Goal: Information Seeking & Learning: Learn about a topic

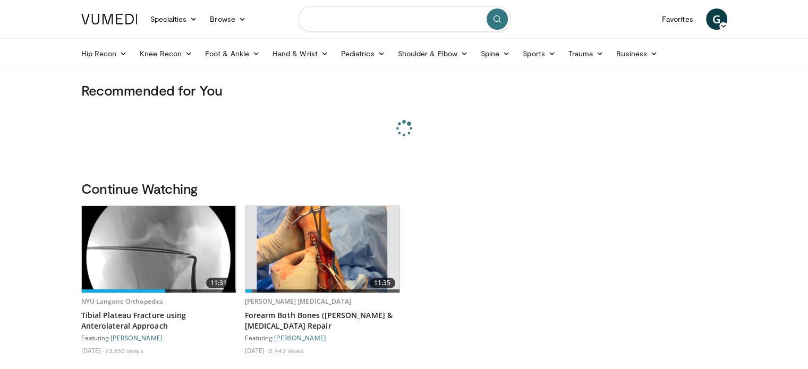
click at [360, 13] on input "Search topics, interventions" at bounding box center [404, 19] width 213 height 26
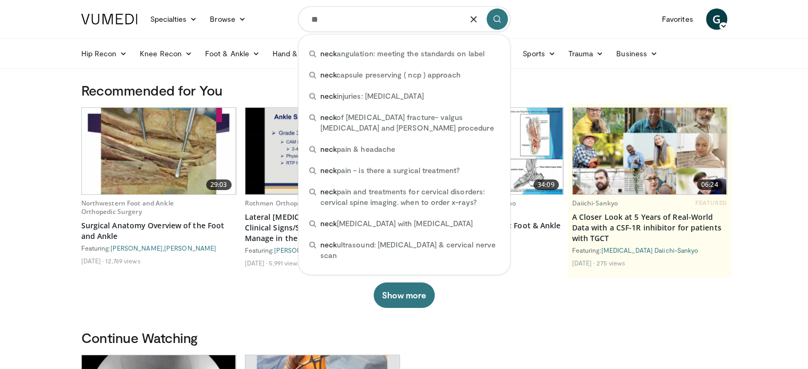
type input "*"
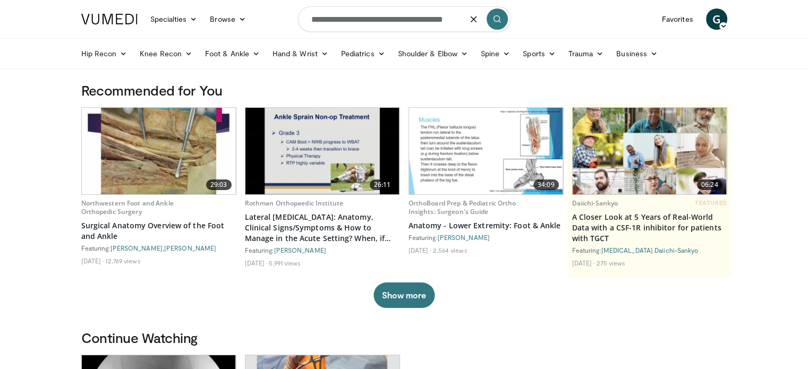
scroll to position [0, 5]
type input "**********"
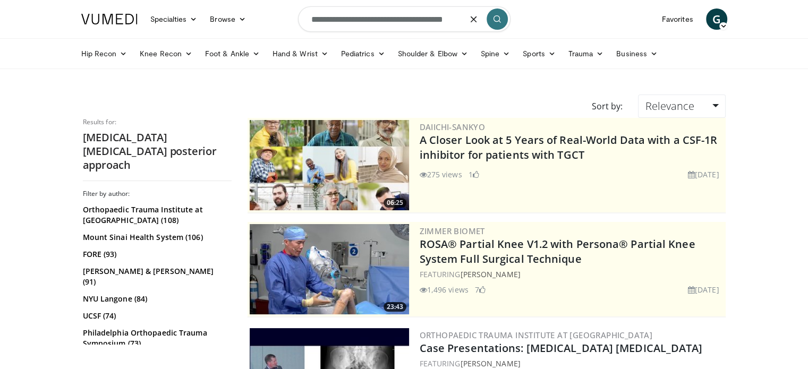
drag, startPoint x: 398, startPoint y: 16, endPoint x: 295, endPoint y: 8, distance: 103.5
click at [295, 8] on nav "Specialties Adult & Family Medicine Allergy, Asthma, Immunology Anesthesiology …" at bounding box center [404, 19] width 659 height 38
click at [315, 19] on input "**********" at bounding box center [404, 19] width 213 height 26
click at [392, 16] on input "**********" at bounding box center [404, 19] width 213 height 26
click at [310, 19] on input "**********" at bounding box center [404, 19] width 213 height 26
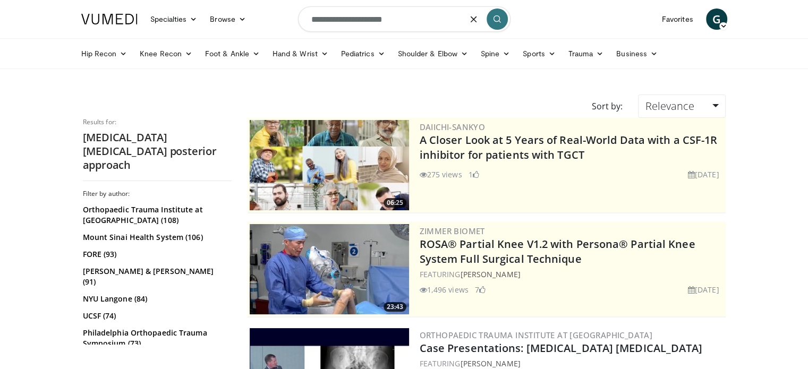
type input "**********"
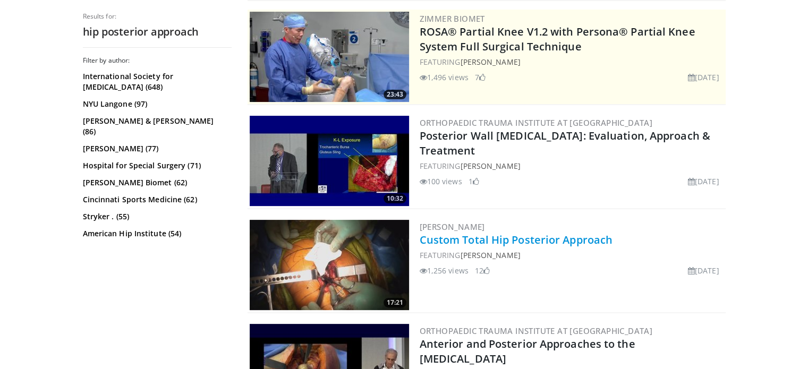
scroll to position [266, 0]
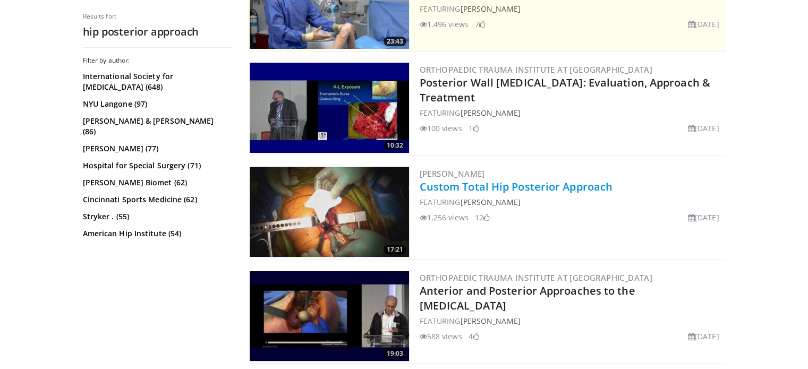
click at [552, 187] on link "Custom Total Hip Posterior Approach" at bounding box center [516, 187] width 193 height 14
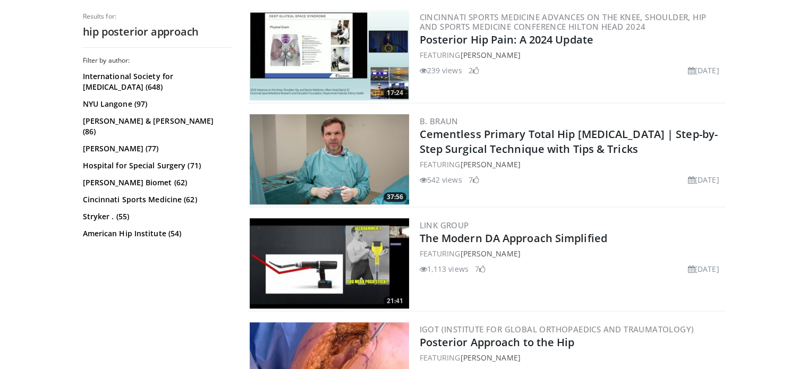
scroll to position [691, 0]
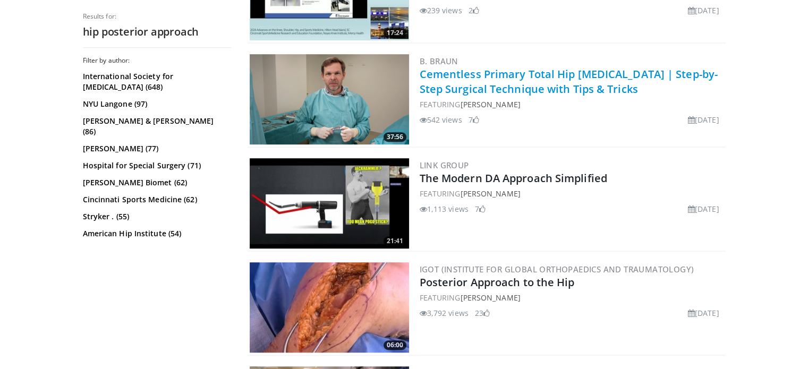
click at [463, 87] on link "Cementless Primary Total Hip Arthroplasty | Step-by-Step Surgical Technique wit…" at bounding box center [569, 81] width 298 height 29
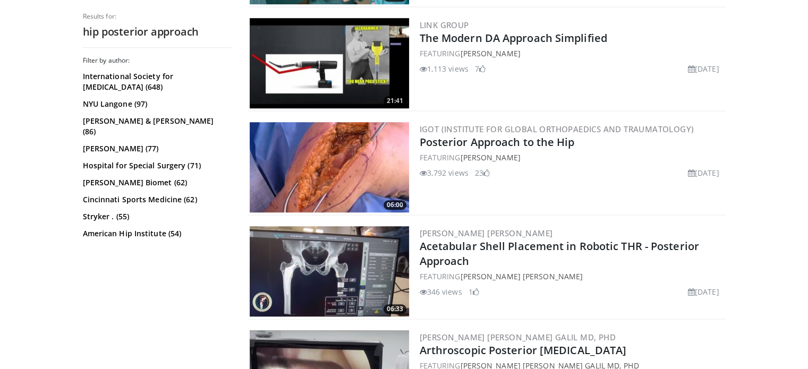
scroll to position [850, 0]
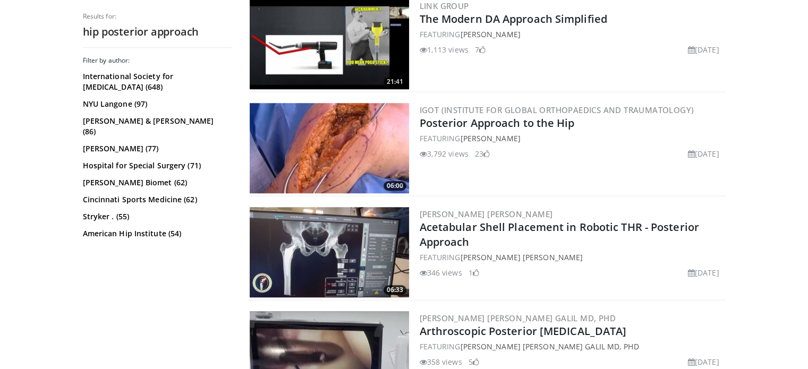
click at [326, 148] on img at bounding box center [329, 148] width 159 height 90
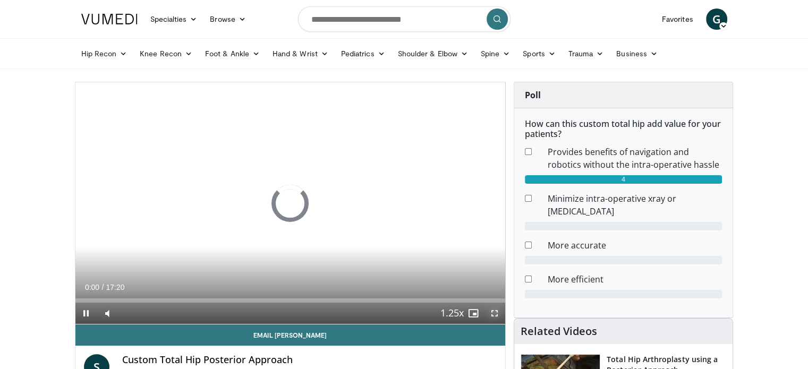
click at [494, 310] on span "Video Player" at bounding box center [494, 313] width 21 height 21
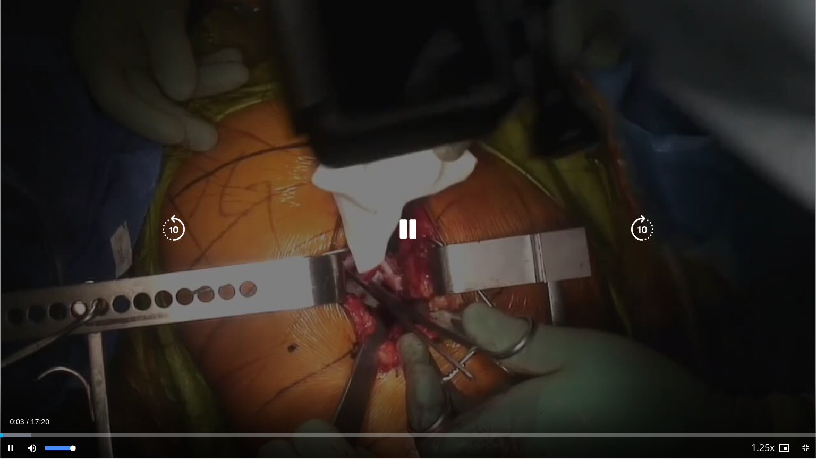
drag, startPoint x: 56, startPoint y: 447, endPoint x: 80, endPoint y: 445, distance: 24.0
click at [80, 369] on div "Mute 91%" at bounding box center [58, 447] width 74 height 21
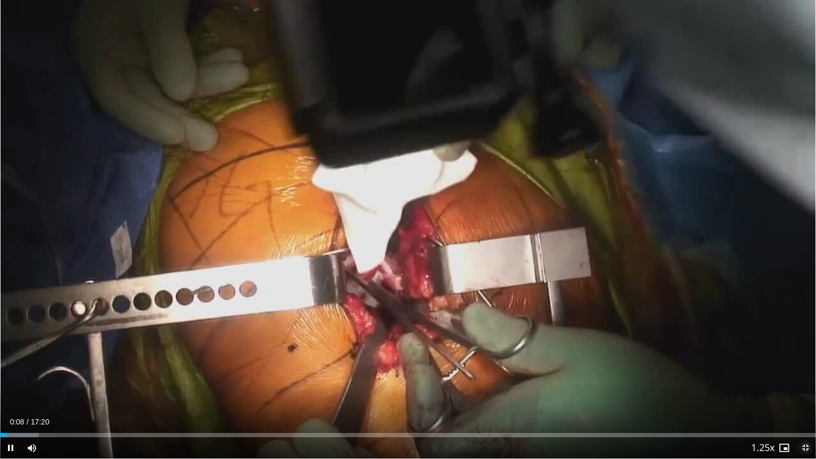
click at [802, 369] on span "Video Player" at bounding box center [805, 447] width 21 height 21
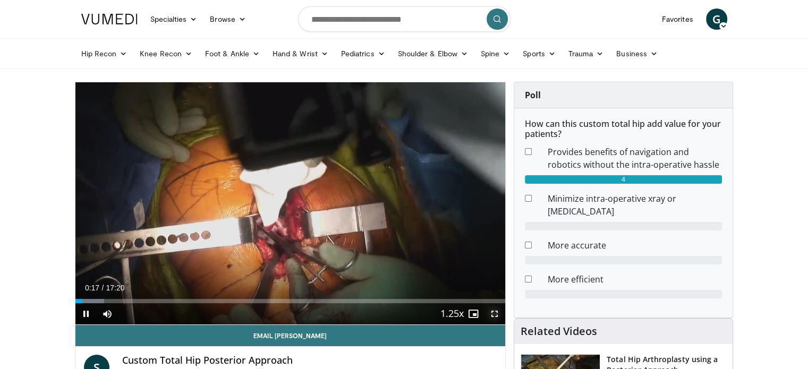
click at [495, 315] on span "Video Player" at bounding box center [494, 313] width 21 height 21
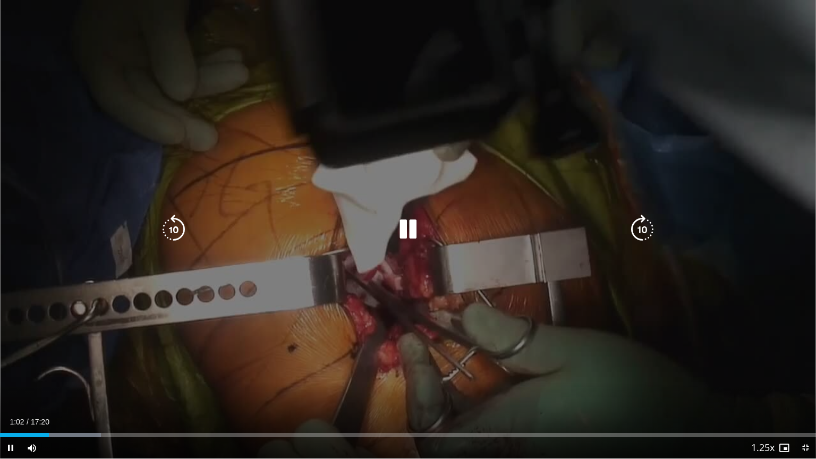
click at [410, 226] on icon "Video Player" at bounding box center [408, 230] width 30 height 30
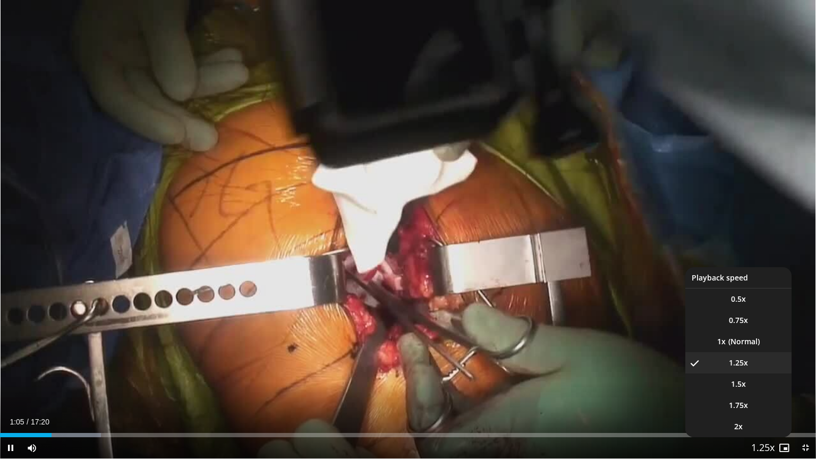
click at [766, 369] on span "Video Player" at bounding box center [763, 448] width 15 height 21
click at [768, 369] on span "Video Player" at bounding box center [763, 448] width 15 height 21
click at [727, 342] on li "1x" at bounding box center [739, 341] width 106 height 21
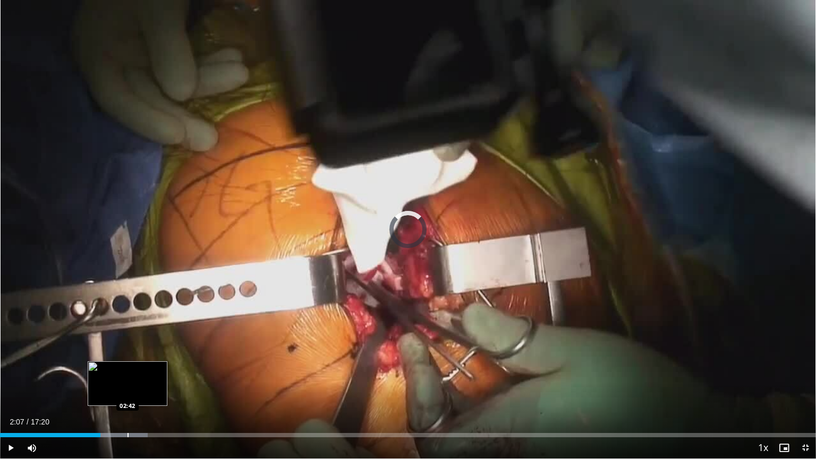
click at [128, 369] on div "Loaded : 18.11% 02:41 02:42" at bounding box center [408, 435] width 816 height 4
click at [142, 369] on div "Loaded : 18.11% 02:43 02:52" at bounding box center [408, 435] width 816 height 4
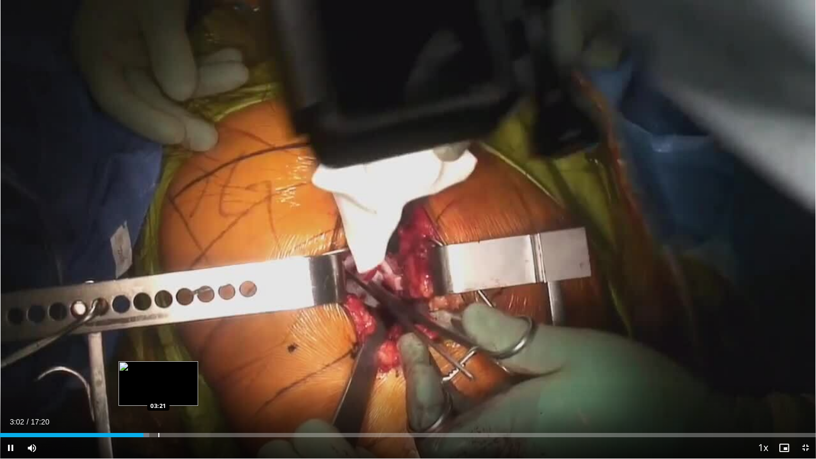
click at [159, 369] on div "Loaded : 18.29% 03:02 03:21" at bounding box center [408, 432] width 816 height 10
click at [185, 369] on div "Progress Bar" at bounding box center [185, 435] width 1 height 4
click at [808, 369] on span "Video Player" at bounding box center [805, 447] width 21 height 21
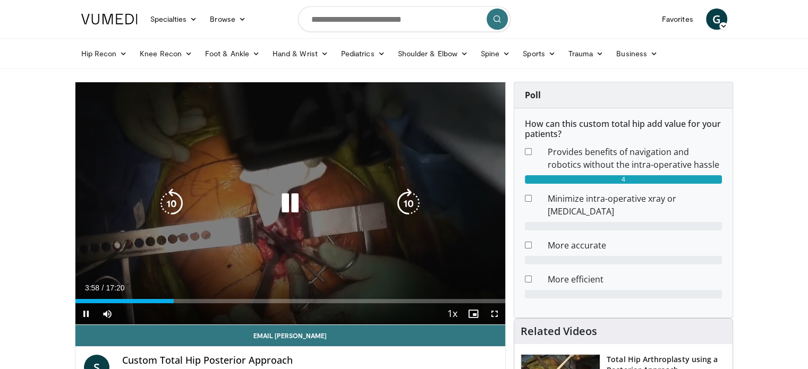
click at [298, 204] on icon "Video Player" at bounding box center [290, 204] width 30 height 30
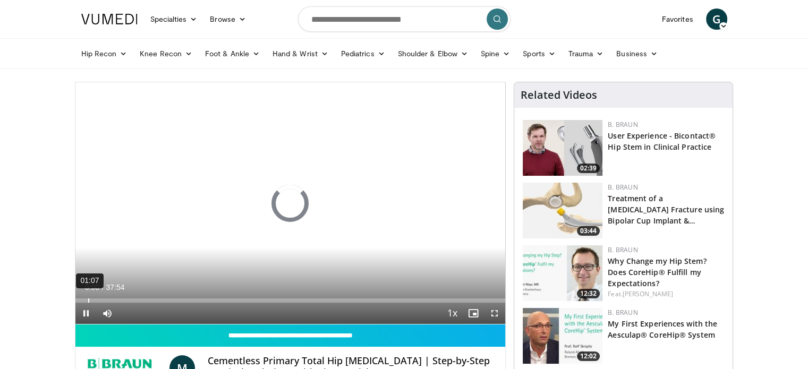
click at [88, 300] on div "01:07" at bounding box center [88, 301] width 1 height 4
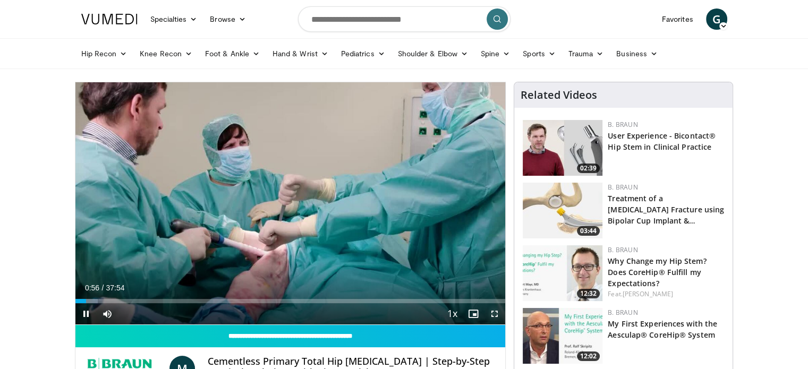
click at [492, 315] on span "Video Player" at bounding box center [494, 313] width 21 height 21
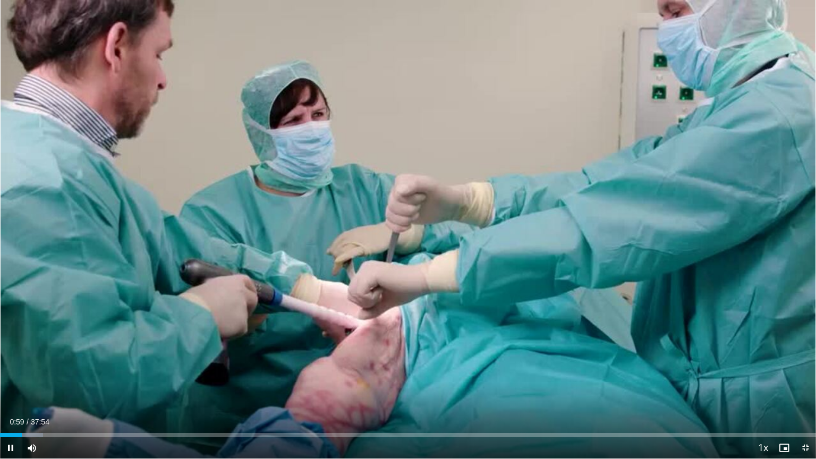
click at [48, 369] on div "Current Time 0:59 / Duration 37:54 Pause Skip Backward Skip Forward Mute 100% L…" at bounding box center [408, 447] width 816 height 21
click at [37, 369] on div "Loaded : 5.67% 01:01 01:39" at bounding box center [408, 432] width 816 height 10
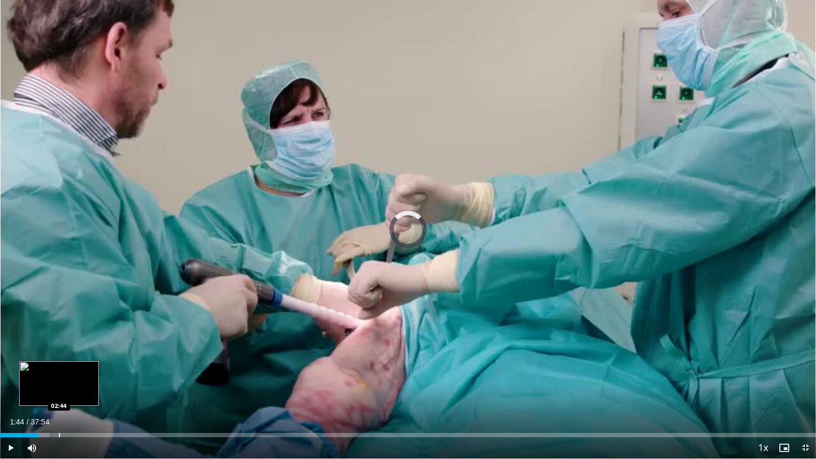
click at [60, 369] on div "Loaded : 6.10% 01:44 02:44" at bounding box center [408, 432] width 816 height 10
click at [91, 369] on div "Loaded : 7.85% 02:47 03:42" at bounding box center [408, 432] width 816 height 10
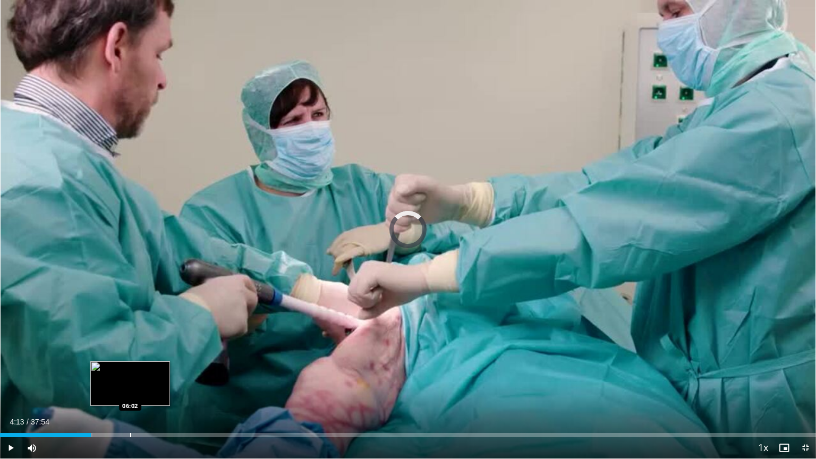
click at [130, 369] on div "Progress Bar" at bounding box center [130, 435] width 1 height 4
click at [107, 369] on div "Loaded : 16.70% 04:59 05:00" at bounding box center [408, 432] width 816 height 10
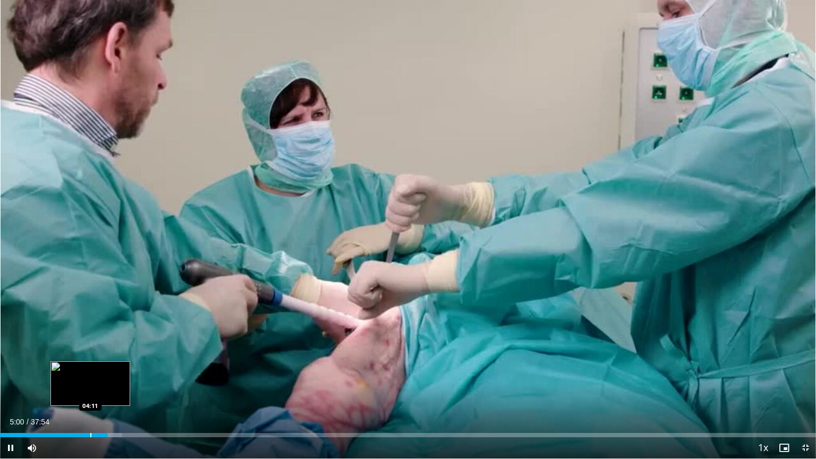
click at [90, 369] on div "Progress Bar" at bounding box center [90, 435] width 1 height 4
click at [808, 369] on span "Video Player" at bounding box center [805, 447] width 21 height 21
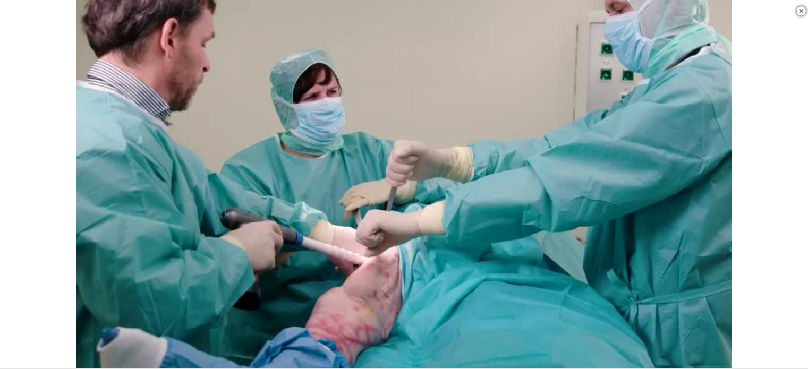
scroll to position [159, 0]
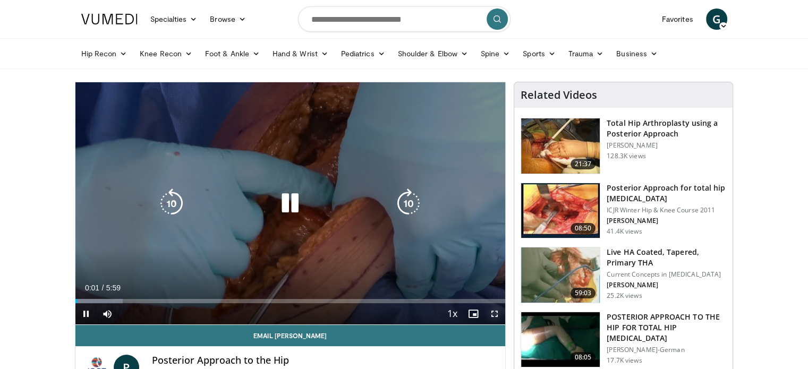
drag, startPoint x: 496, startPoint y: 314, endPoint x: 496, endPoint y: 378, distance: 64.3
click at [496, 314] on span "Video Player" at bounding box center [494, 313] width 21 height 21
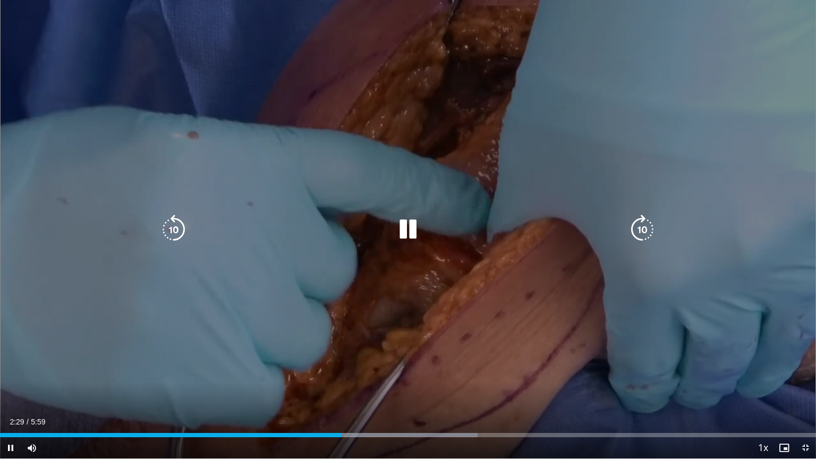
click at [403, 225] on icon "Video Player" at bounding box center [408, 230] width 30 height 30
click at [398, 222] on icon "Video Player" at bounding box center [408, 230] width 30 height 30
click at [415, 233] on icon "Video Player" at bounding box center [408, 230] width 30 height 30
click at [398, 234] on icon "Video Player" at bounding box center [408, 230] width 30 height 30
click at [412, 231] on icon "Video Player" at bounding box center [408, 230] width 30 height 30
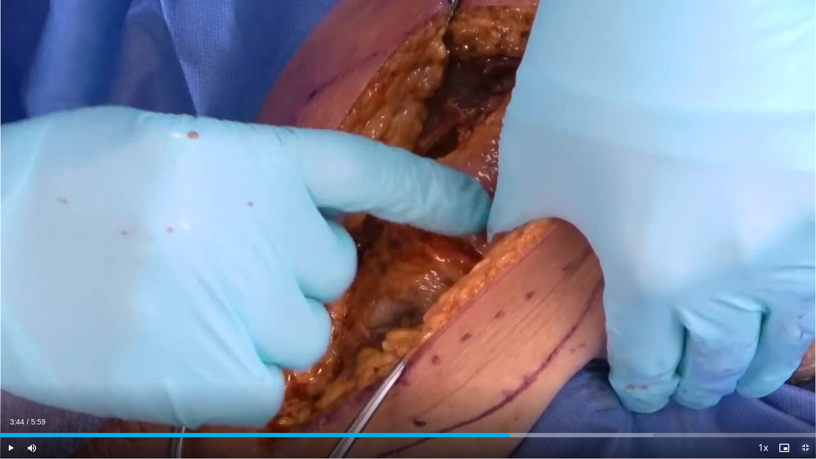
click at [803, 369] on span "Video Player" at bounding box center [805, 447] width 21 height 21
